Goal: Task Accomplishment & Management: Manage account settings

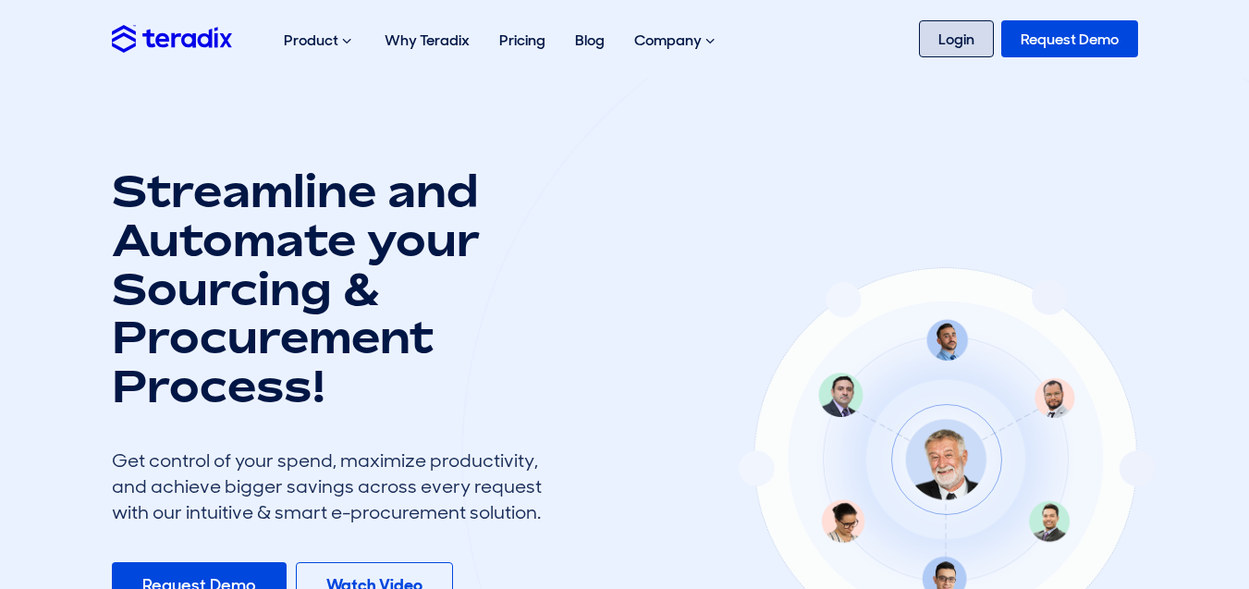
click at [956, 37] on link "Login" at bounding box center [956, 38] width 75 height 37
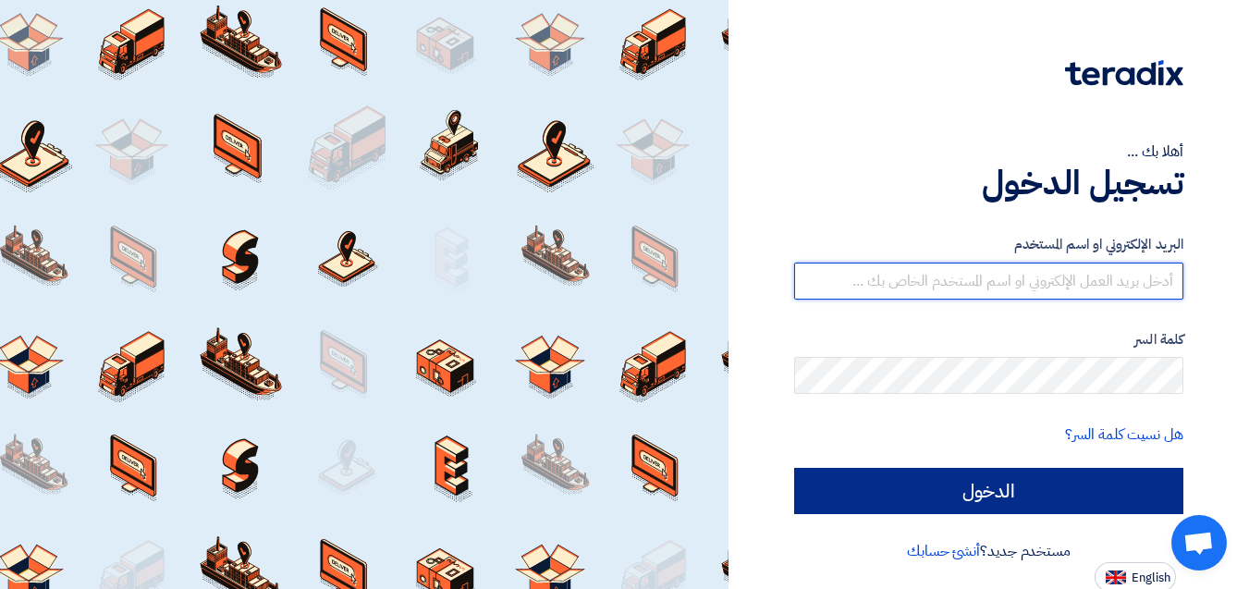
type input "[EMAIL_ADDRESS][DOMAIN_NAME]"
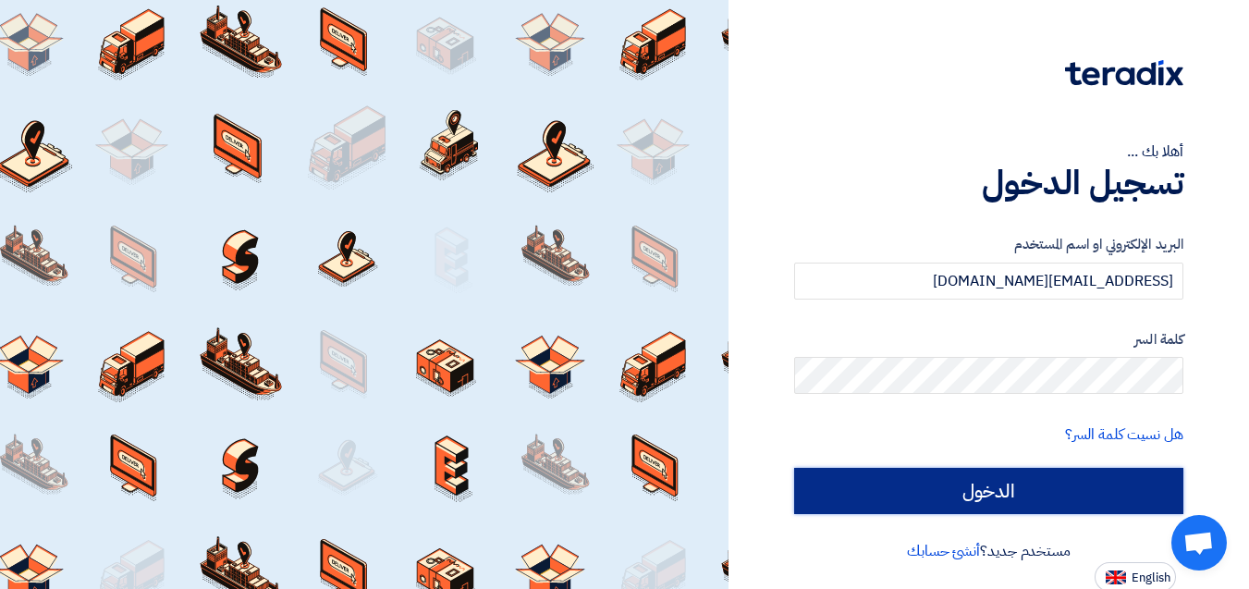
click at [1055, 482] on input "الدخول" at bounding box center [988, 491] width 389 height 46
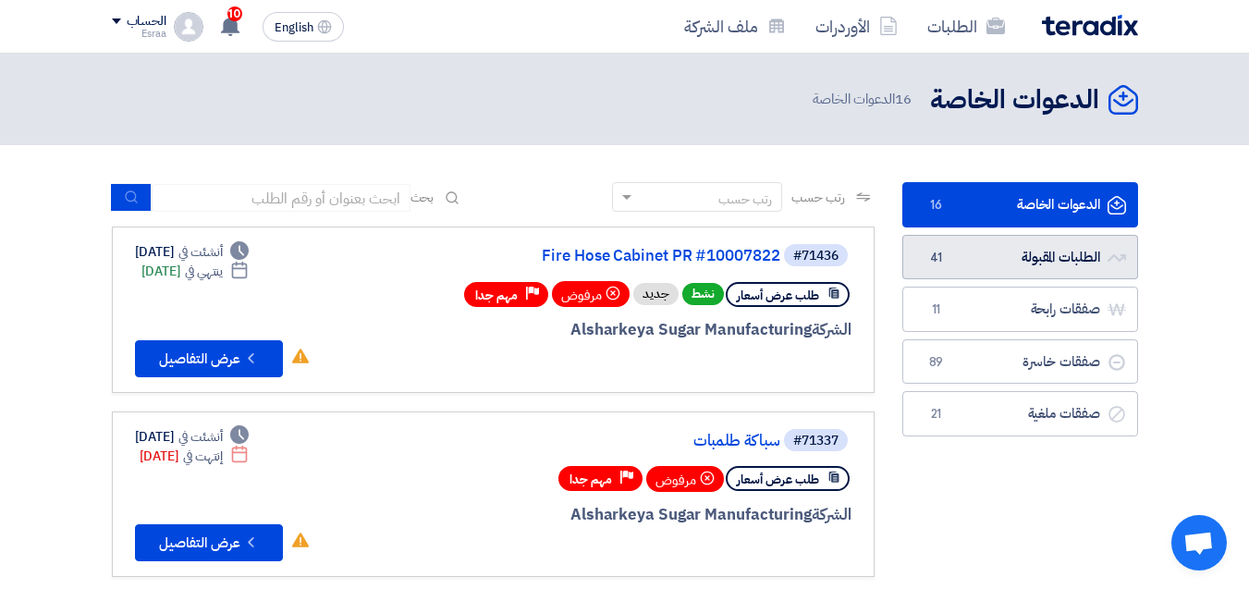
click at [1012, 257] on link "الطلبات المقبولة الطلبات المقبولة 41" at bounding box center [1020, 257] width 236 height 45
